Goal: Task Accomplishment & Management: Use online tool/utility

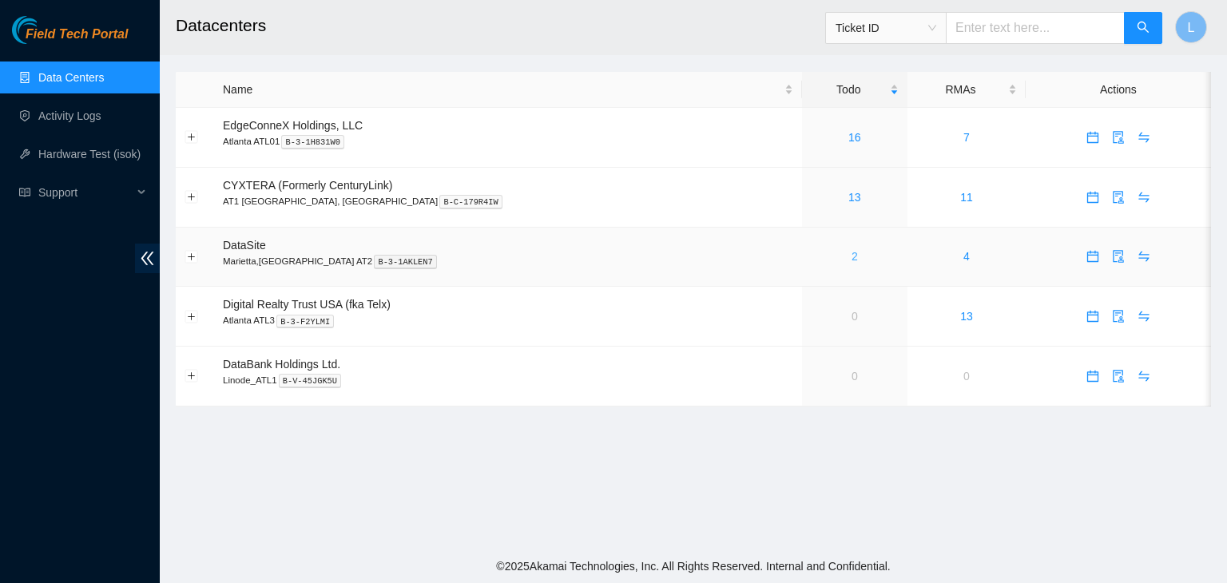
click at [851, 260] on link "2" at bounding box center [854, 256] width 6 height 13
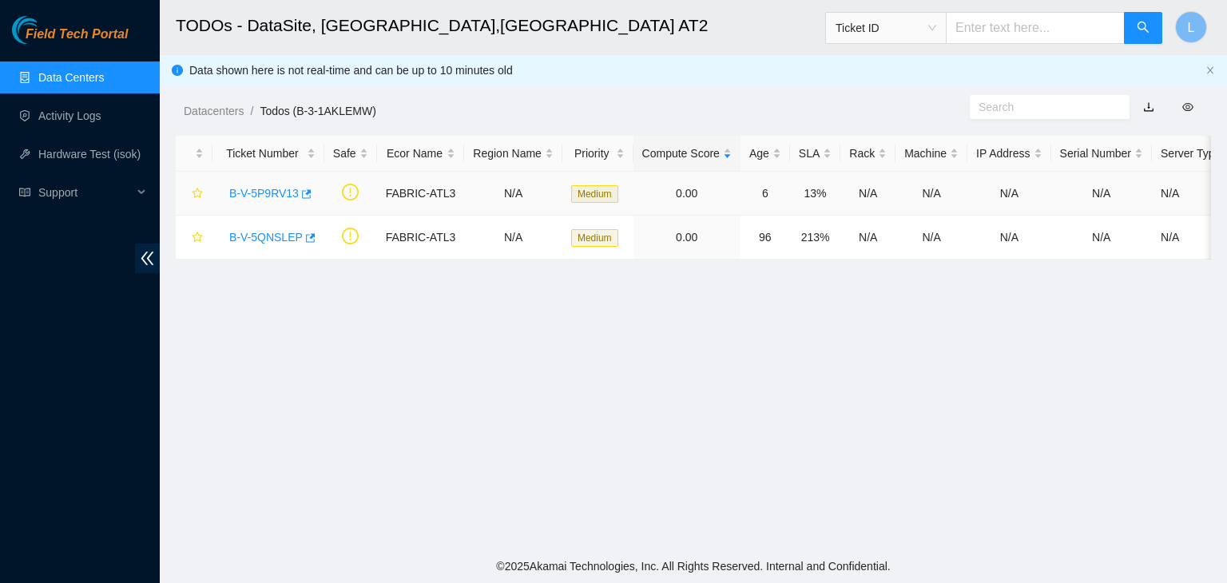
click at [281, 192] on link "B-V-5P9RV13" at bounding box center [263, 193] width 69 height 13
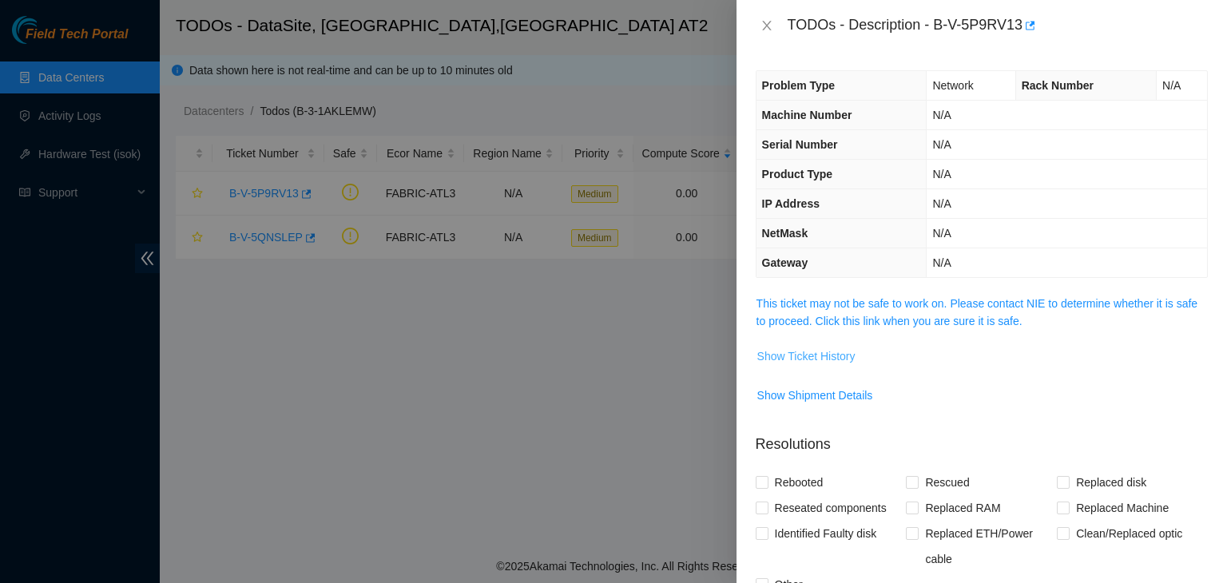
click at [827, 352] on span "Show Ticket History" at bounding box center [806, 356] width 98 height 18
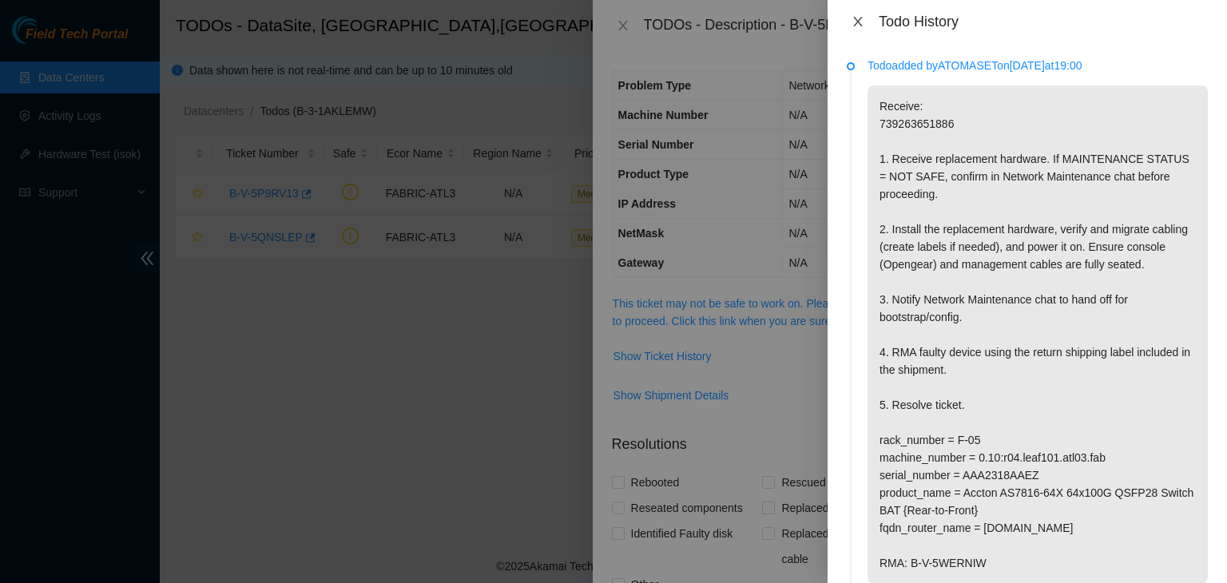
click at [859, 20] on icon "close" at bounding box center [857, 22] width 9 height 10
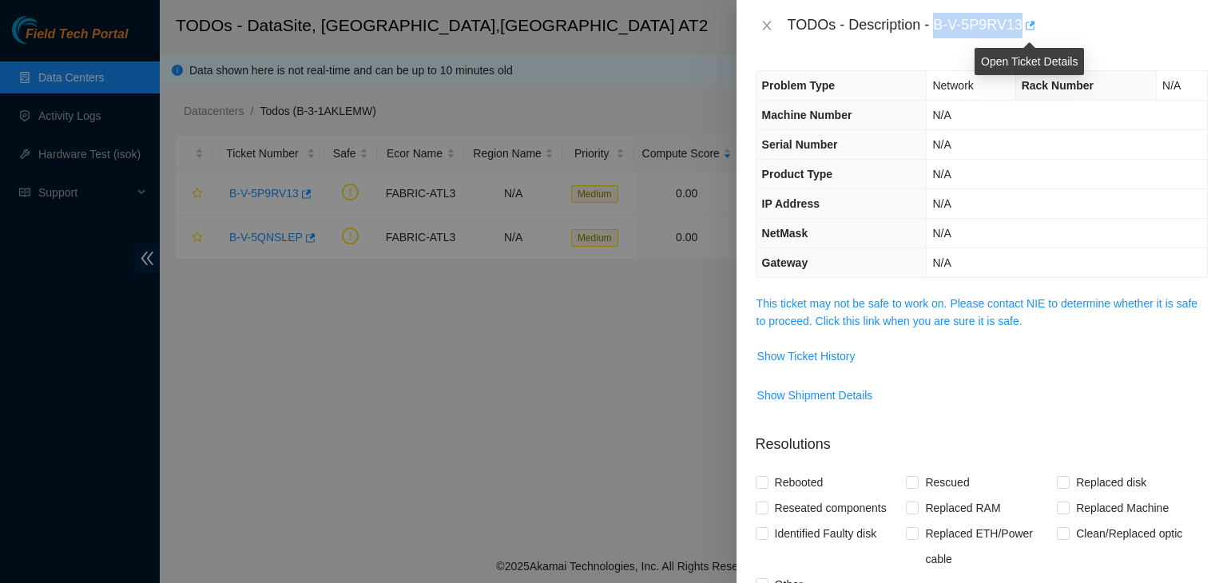
drag, startPoint x: 936, startPoint y: 24, endPoint x: 1022, endPoint y: 27, distance: 86.3
click at [1022, 27] on div "TODOs - Description - B-V-5P9RV13" at bounding box center [998, 26] width 420 height 26
copy div "B-V-5P9RV13"
click at [821, 355] on span "Show Ticket History" at bounding box center [806, 356] width 98 height 18
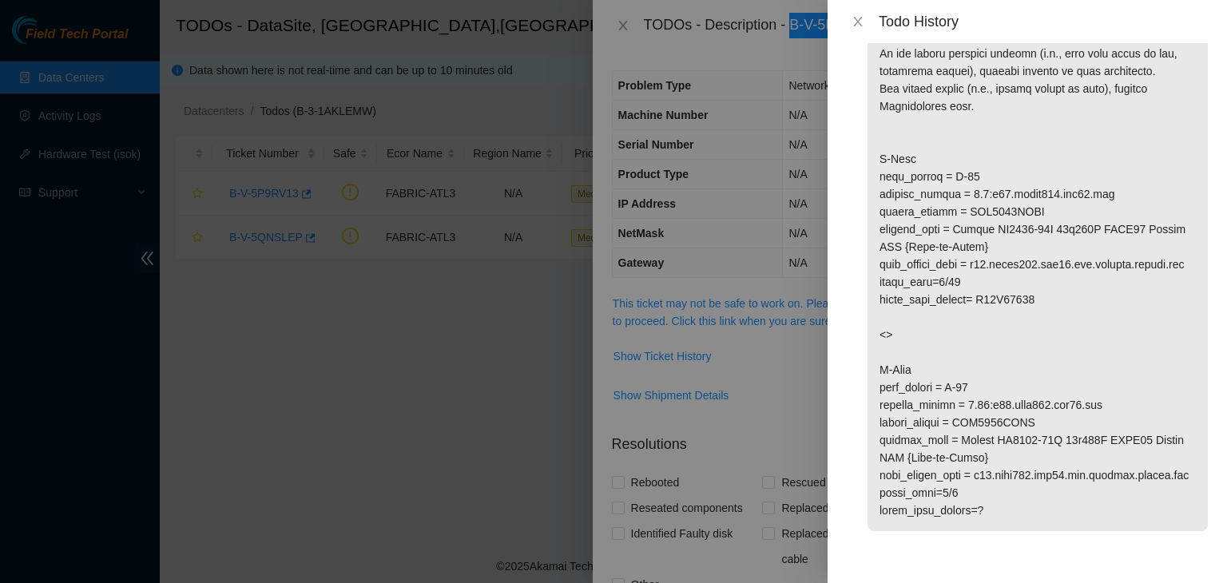
scroll to position [748, 0]
drag, startPoint x: 962, startPoint y: 492, endPoint x: 882, endPoint y: 494, distance: 79.9
click at [882, 494] on p at bounding box center [1037, 220] width 340 height 621
copy p "optic_port=0/8"
drag, startPoint x: 879, startPoint y: 285, endPoint x: 959, endPoint y: 282, distance: 80.7
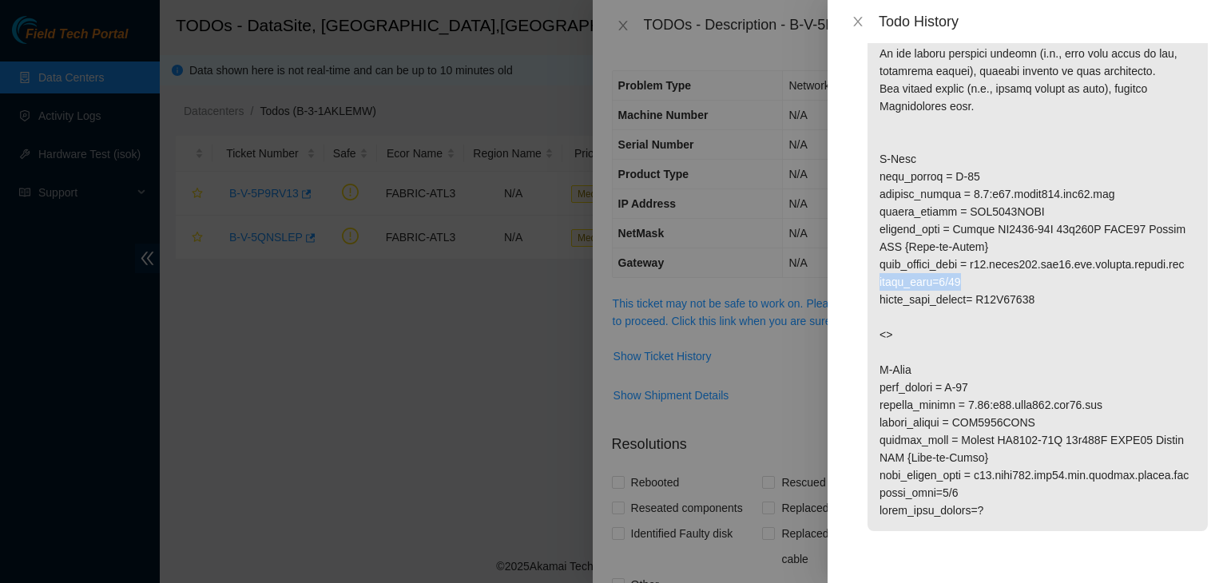
click at [959, 282] on p at bounding box center [1037, 220] width 340 height 621
copy p "optic_port=0/60"
click at [831, 461] on div "Todo added by ATOMASET on 2025-10-02 at 19:00 Receive: 739263651886 1. Receive …" at bounding box center [1026, 313] width 399 height 540
